Goal: Book appointment/travel/reservation

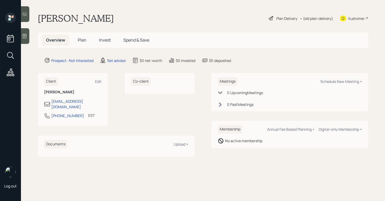
click at [28, 40] on div at bounding box center [25, 36] width 8 height 16
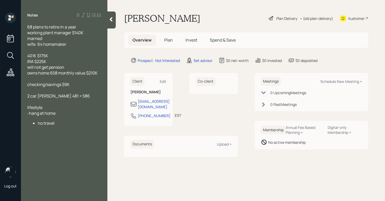
click at [112, 23] on div at bounding box center [111, 20] width 8 height 17
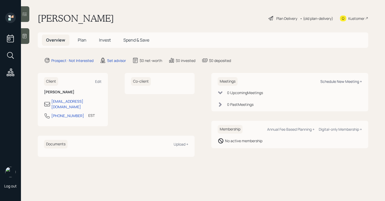
click at [340, 84] on div "Schedule New Meeting +" at bounding box center [341, 81] width 42 height 5
select select "round-[PERSON_NAME]"
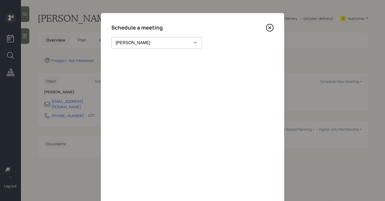
click at [269, 29] on icon at bounding box center [270, 28] width 8 height 8
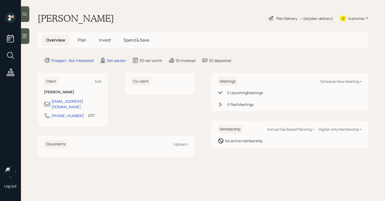
click at [29, 39] on div at bounding box center [25, 36] width 8 height 16
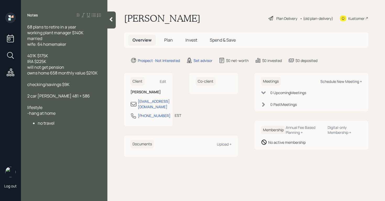
click at [345, 82] on div "Schedule New Meeting +" at bounding box center [341, 81] width 42 height 5
select select "round-[PERSON_NAME]"
